Goal: Use online tool/utility: Utilize a website feature to perform a specific function

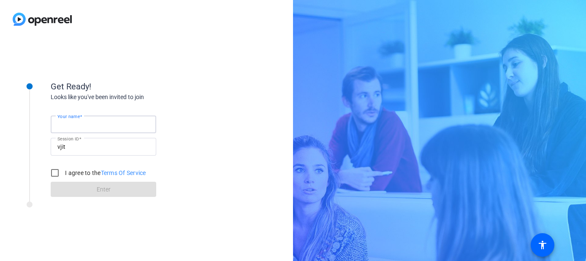
click at [107, 122] on input "Your name" at bounding box center [103, 124] width 92 height 10
click at [82, 130] on div "Elle" at bounding box center [103, 125] width 92 height 18
type input "Elle Universal"
click at [51, 174] on input "I agree to the Terms Of Service" at bounding box center [54, 173] width 17 height 17
checkbox input "true"
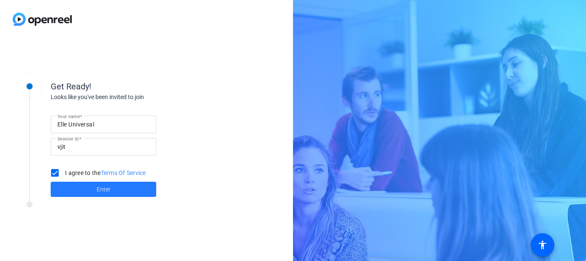
click at [77, 190] on span at bounding box center [103, 189] width 105 height 20
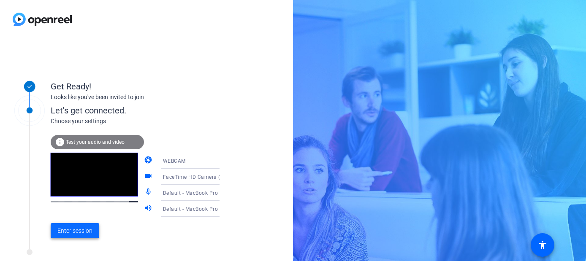
click at [78, 228] on span "Enter session" at bounding box center [74, 231] width 35 height 9
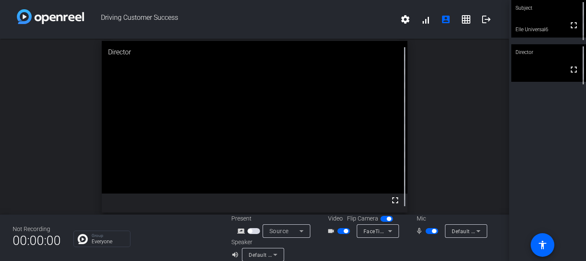
click at [343, 233] on span "button" at bounding box center [343, 231] width 13 height 6
